Goal: Information Seeking & Learning: Learn about a topic

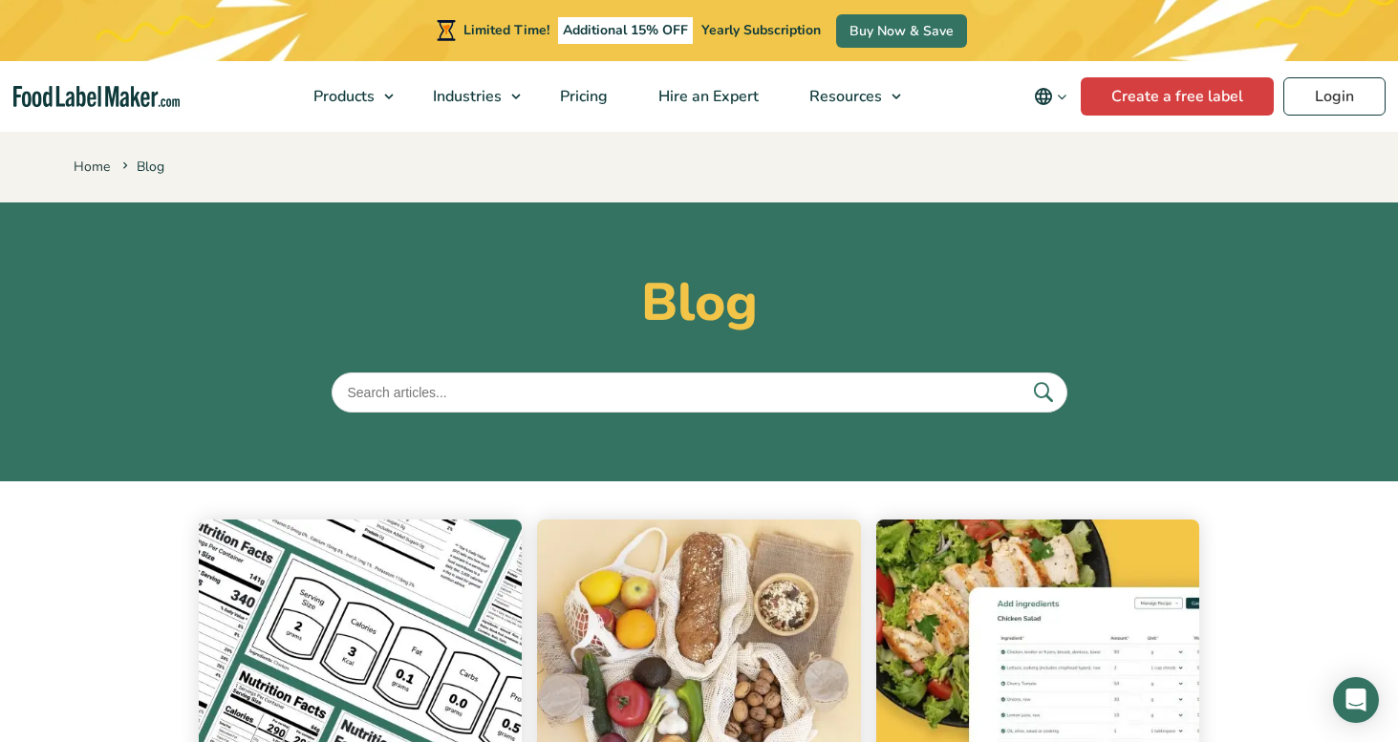
click at [400, 391] on input "text" at bounding box center [699, 393] width 736 height 40
type input "supplement"
click at [1022, 376] on button "submit" at bounding box center [1042, 392] width 40 height 32
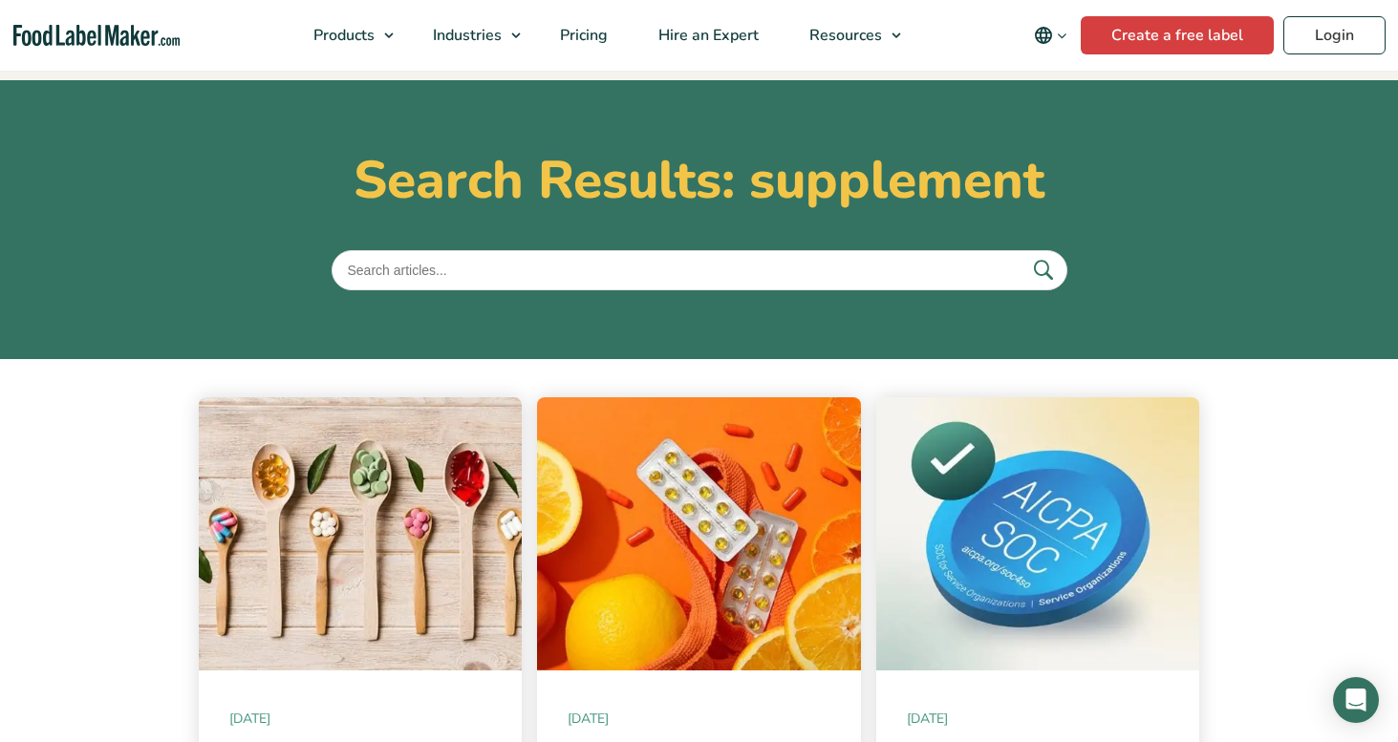
scroll to position [291, 0]
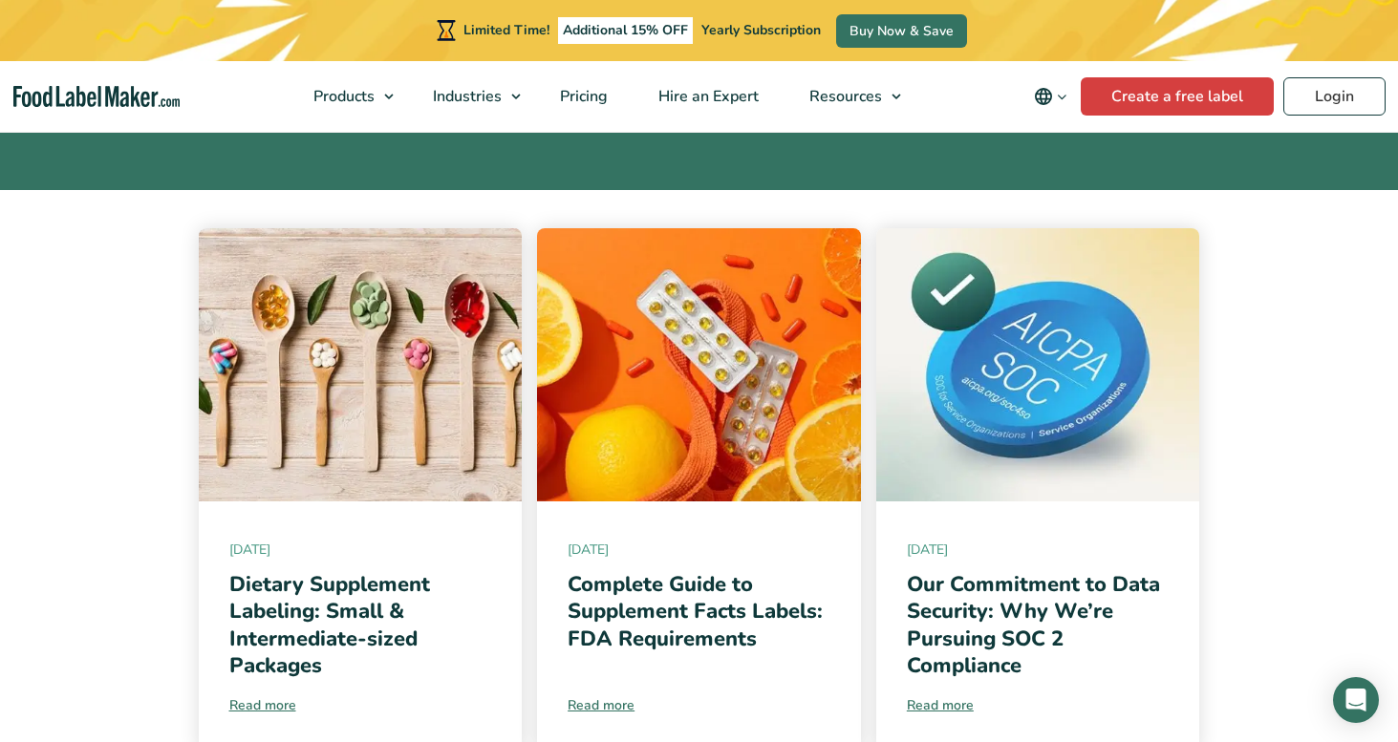
click at [630, 420] on img at bounding box center [699, 364] width 324 height 273
